Goal: Navigation & Orientation: Find specific page/section

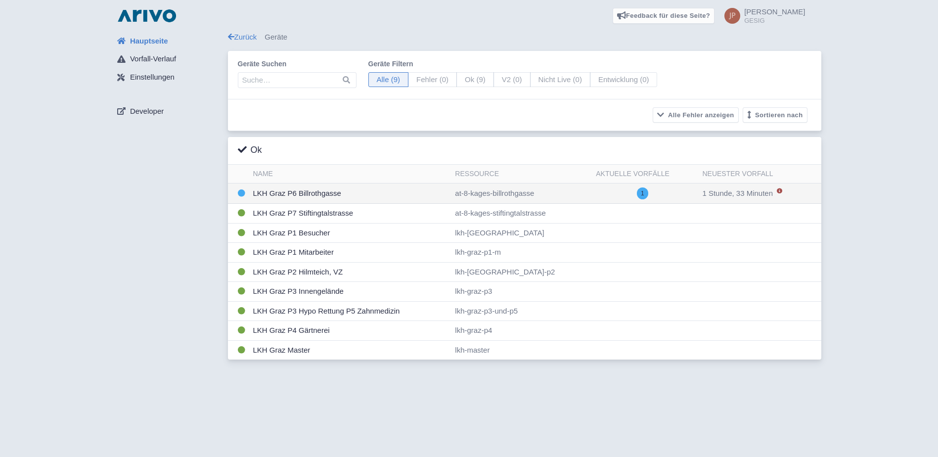
click at [294, 193] on td "LKH Graz P6 Billrothgasse" at bounding box center [350, 193] width 202 height 20
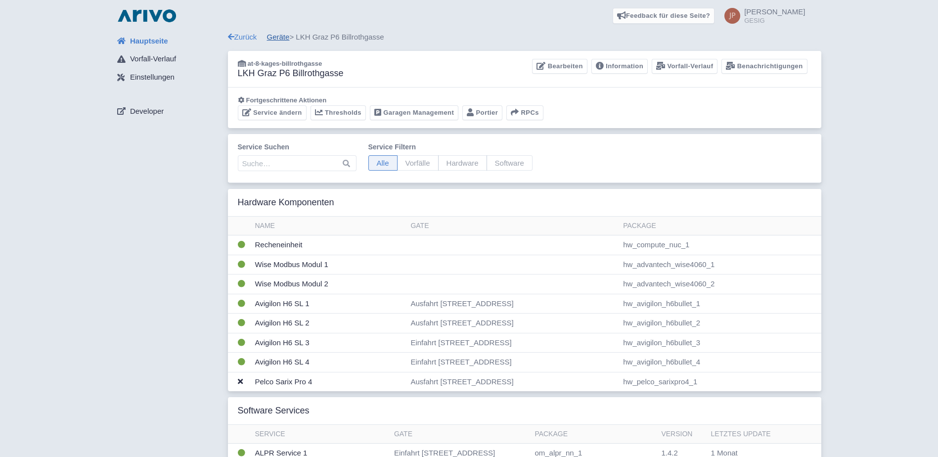
click at [282, 39] on link "Geräte" at bounding box center [278, 37] width 23 height 8
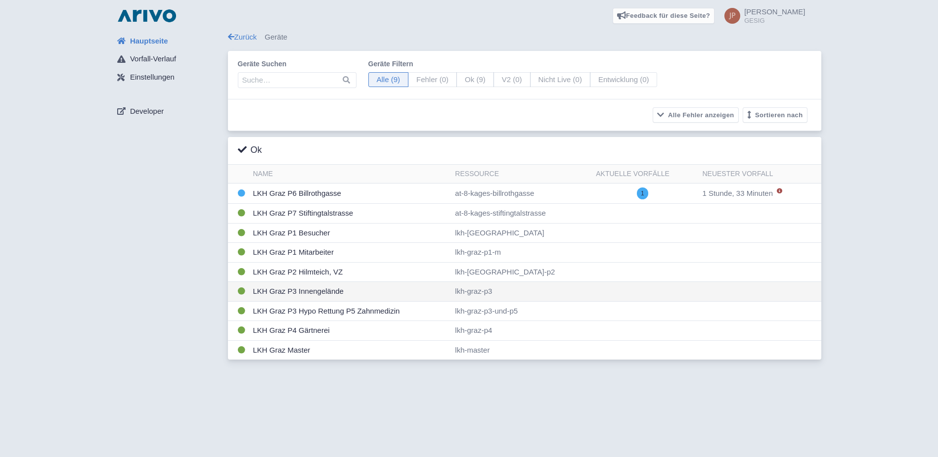
click at [304, 292] on td "LKH Graz P3 Innengelände" at bounding box center [350, 292] width 202 height 20
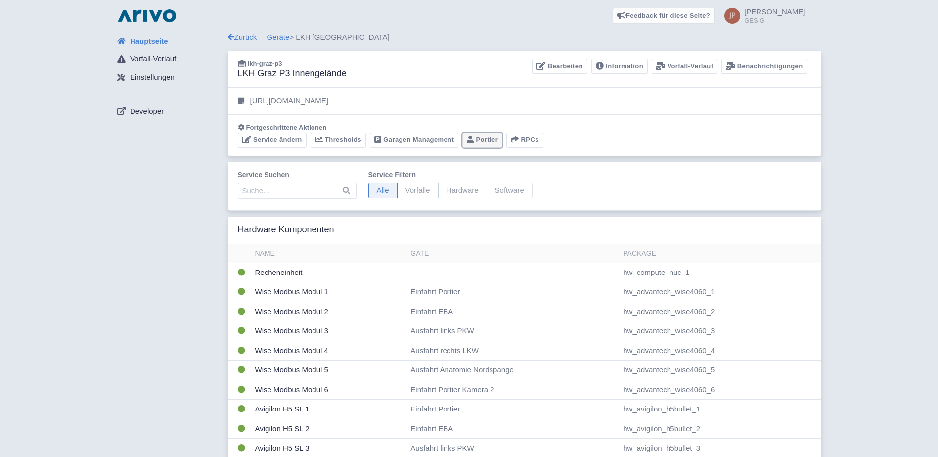
click at [484, 137] on link "Portier" at bounding box center [482, 140] width 40 height 15
